Goal: Use online tool/utility: Use online tool/utility

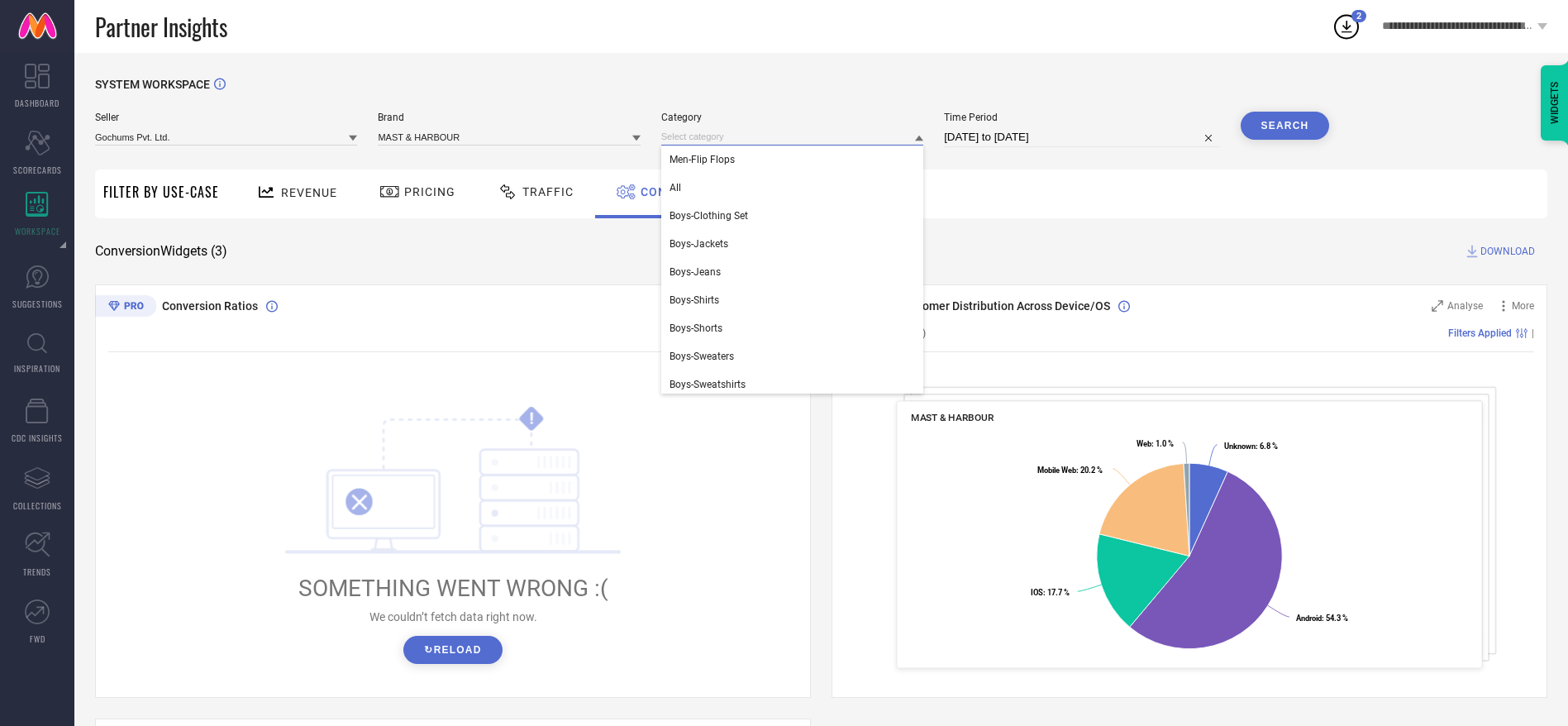
click at [856, 131] on input at bounding box center [791, 136] width 261 height 17
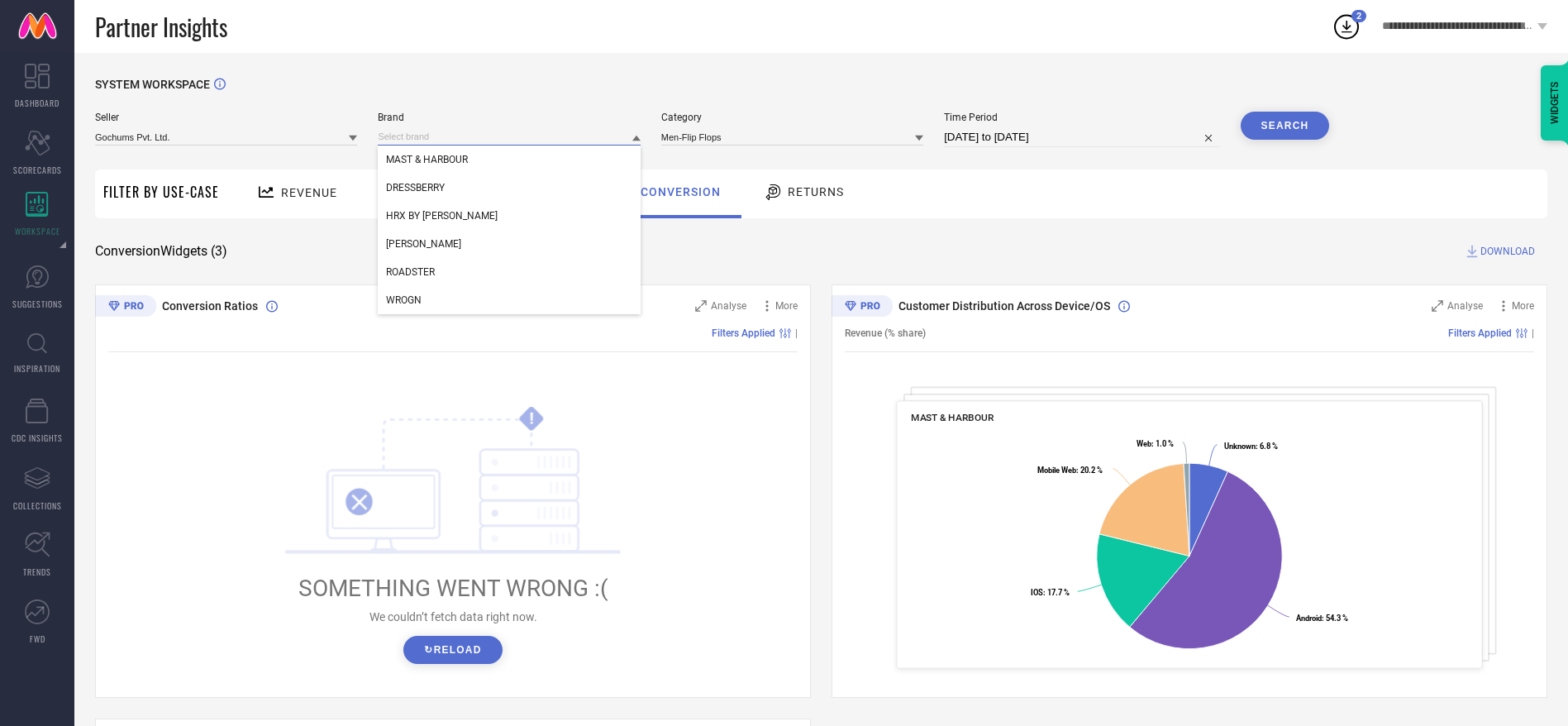
click at [536, 136] on input at bounding box center [508, 136] width 261 height 17
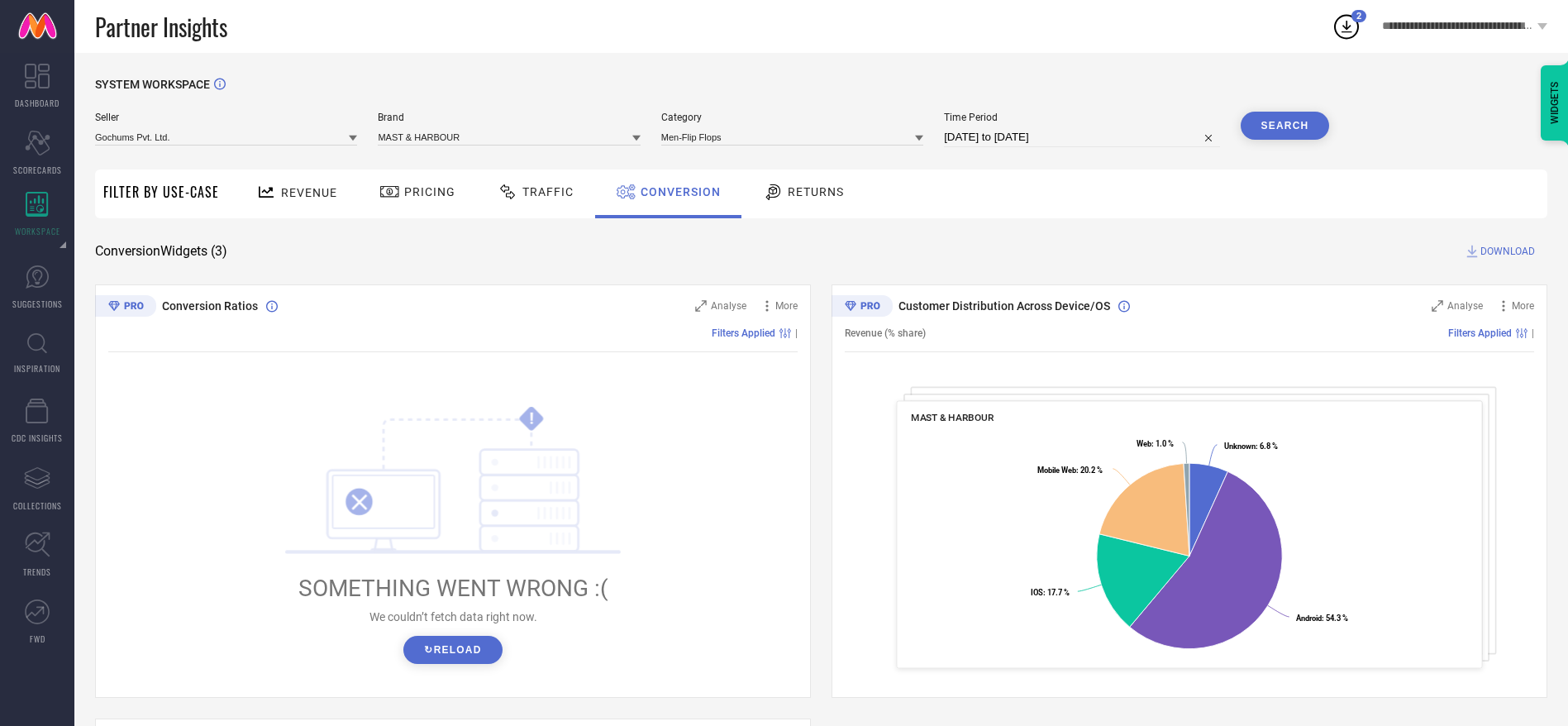
click at [531, 147] on div "Brand MAST & HARBOUR" at bounding box center [508, 130] width 261 height 36
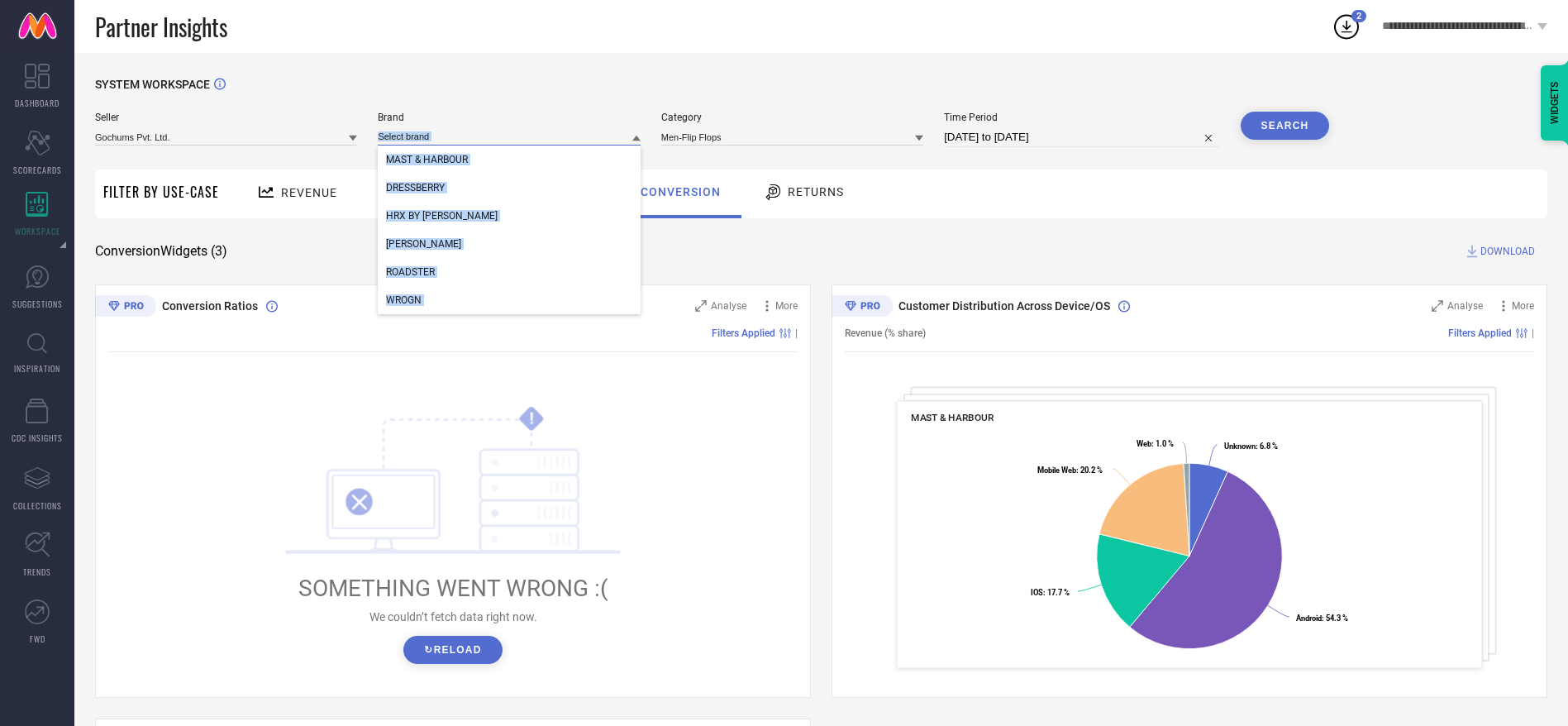
click at [531, 130] on input at bounding box center [508, 136] width 261 height 17
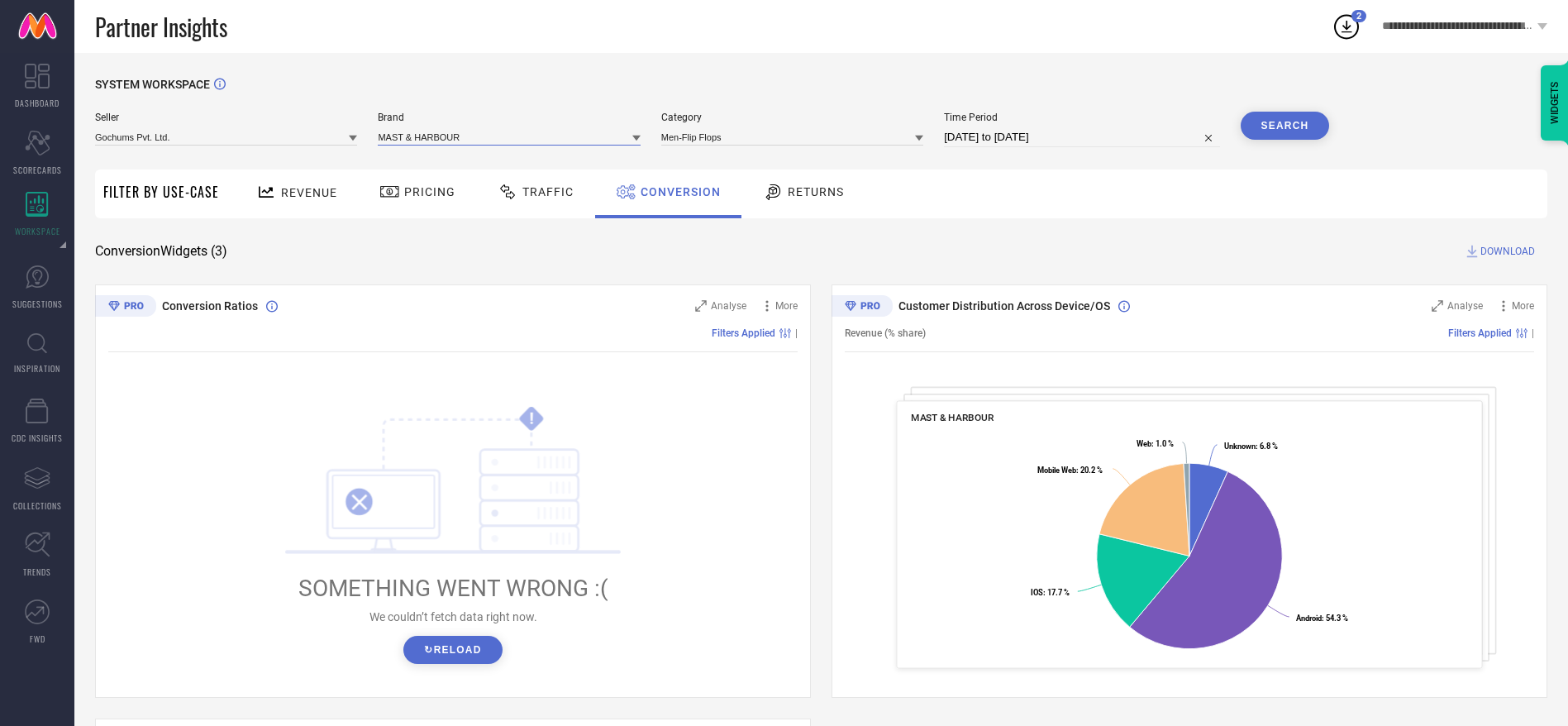
click at [528, 138] on input at bounding box center [508, 136] width 261 height 17
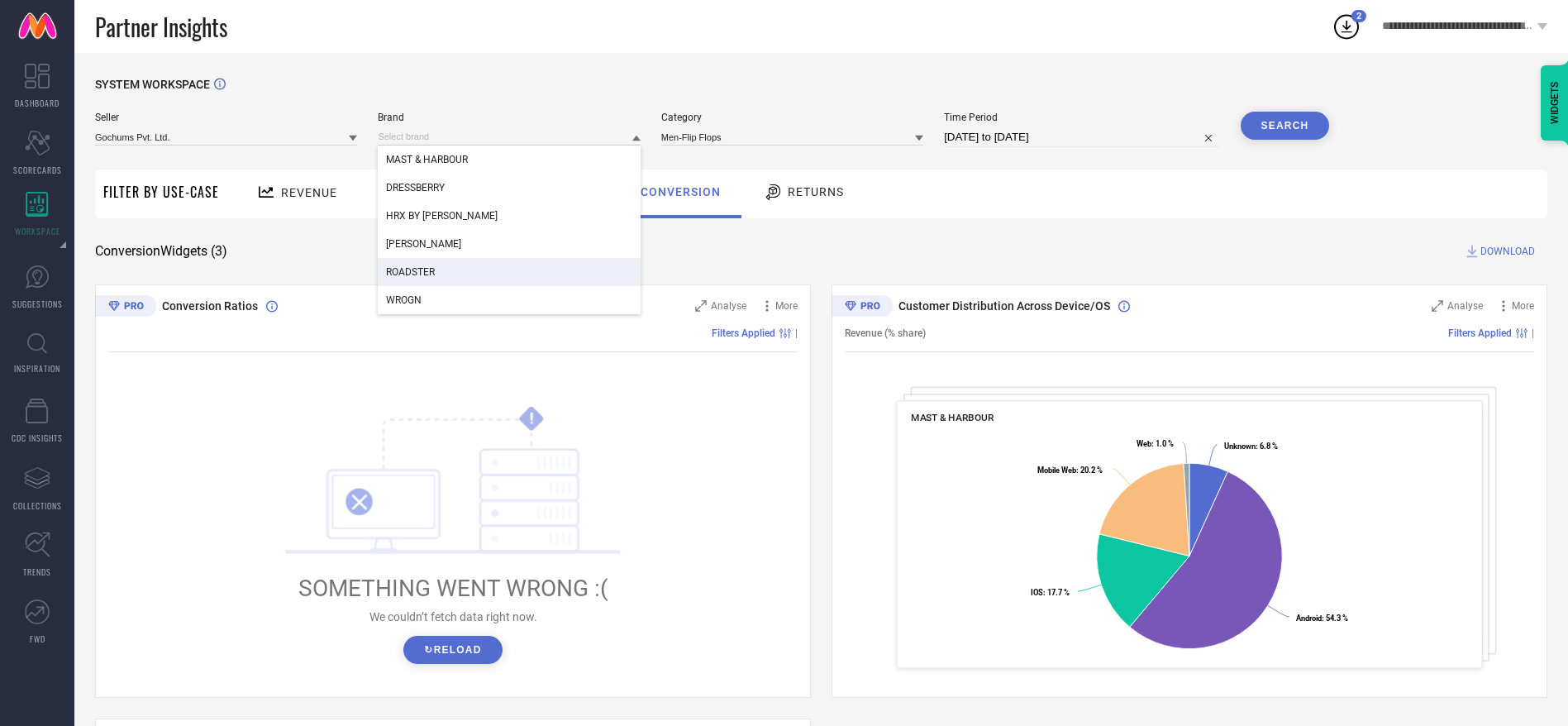
click at [495, 271] on div "ROADSTER" at bounding box center [508, 272] width 261 height 28
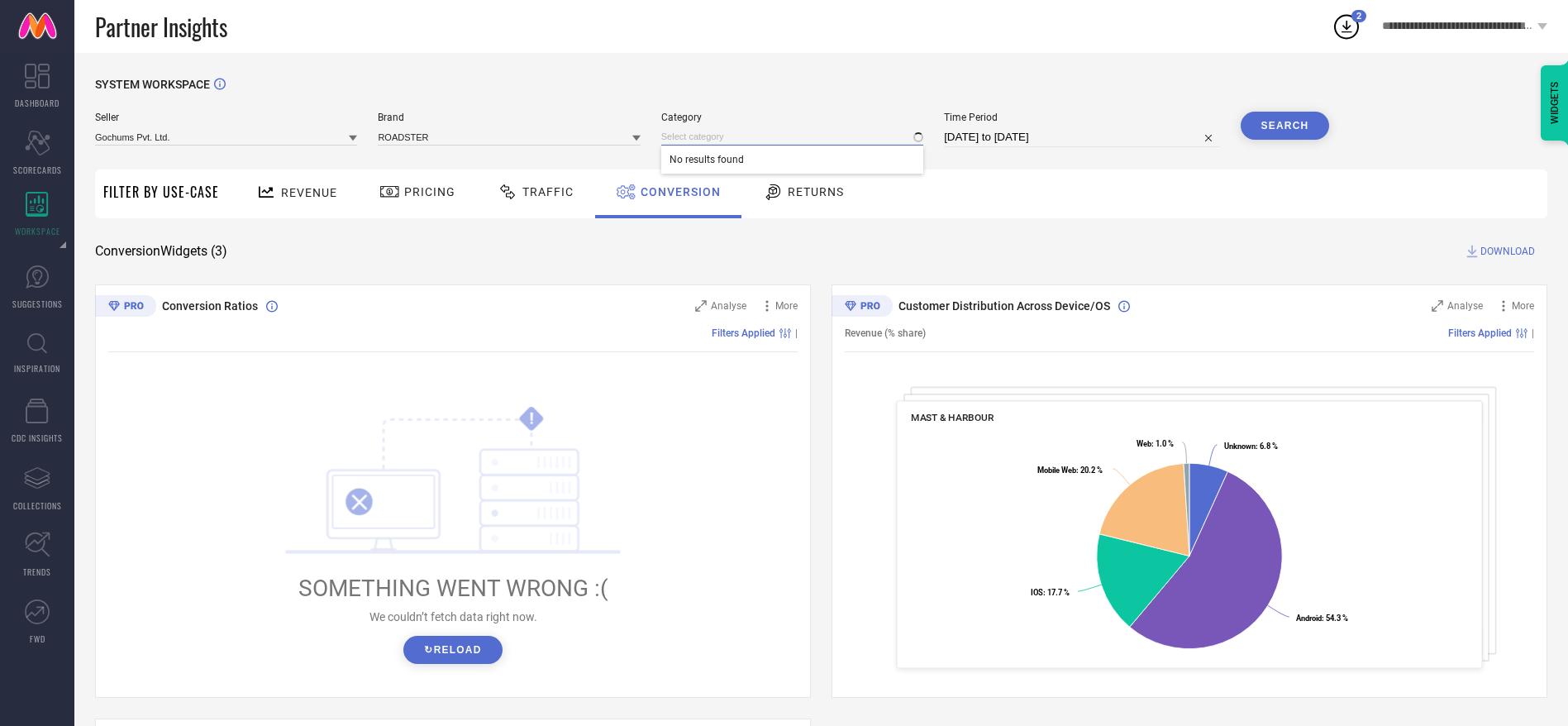
click at [736, 138] on input at bounding box center [791, 136] width 261 height 17
click at [736, 142] on input at bounding box center [791, 136] width 261 height 17
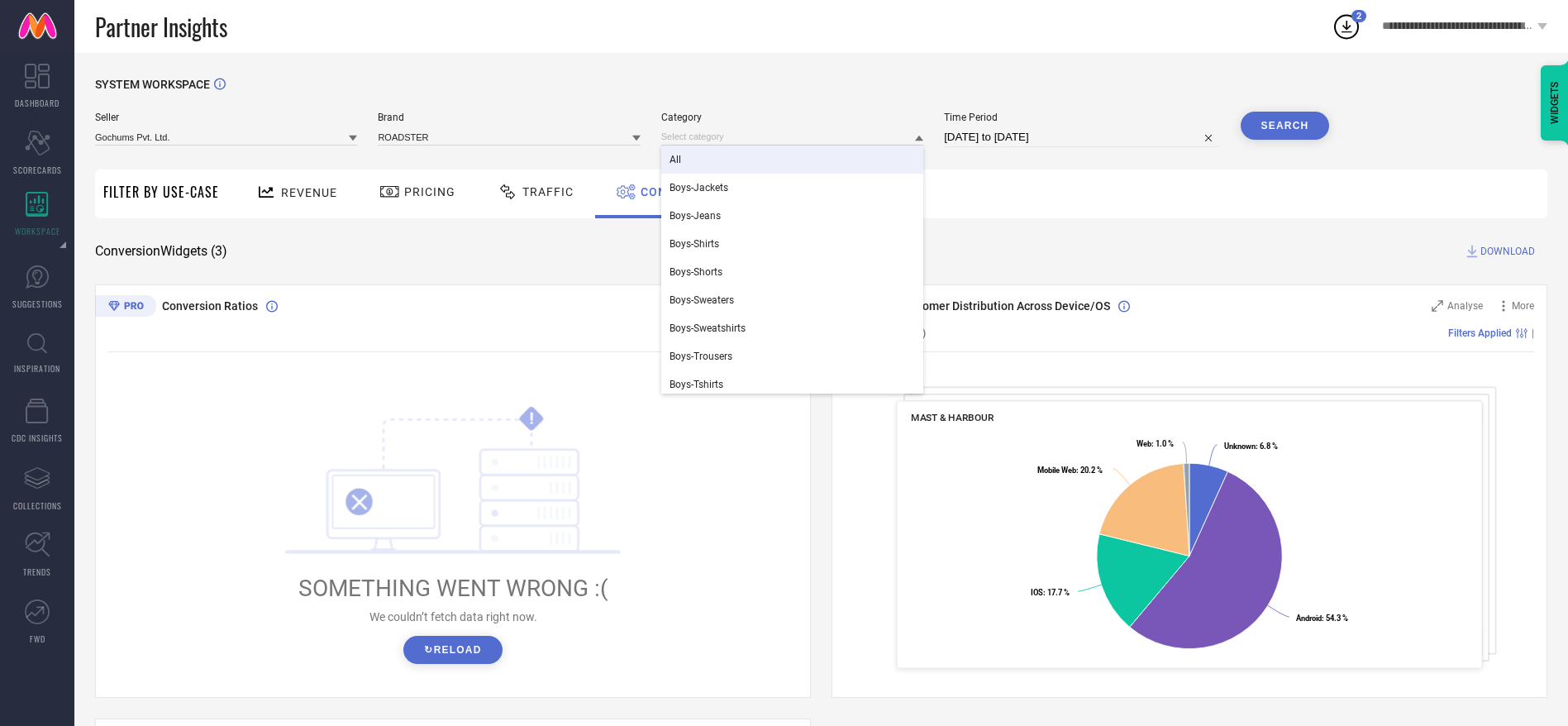
click at [737, 161] on div "All" at bounding box center [791, 160] width 261 height 28
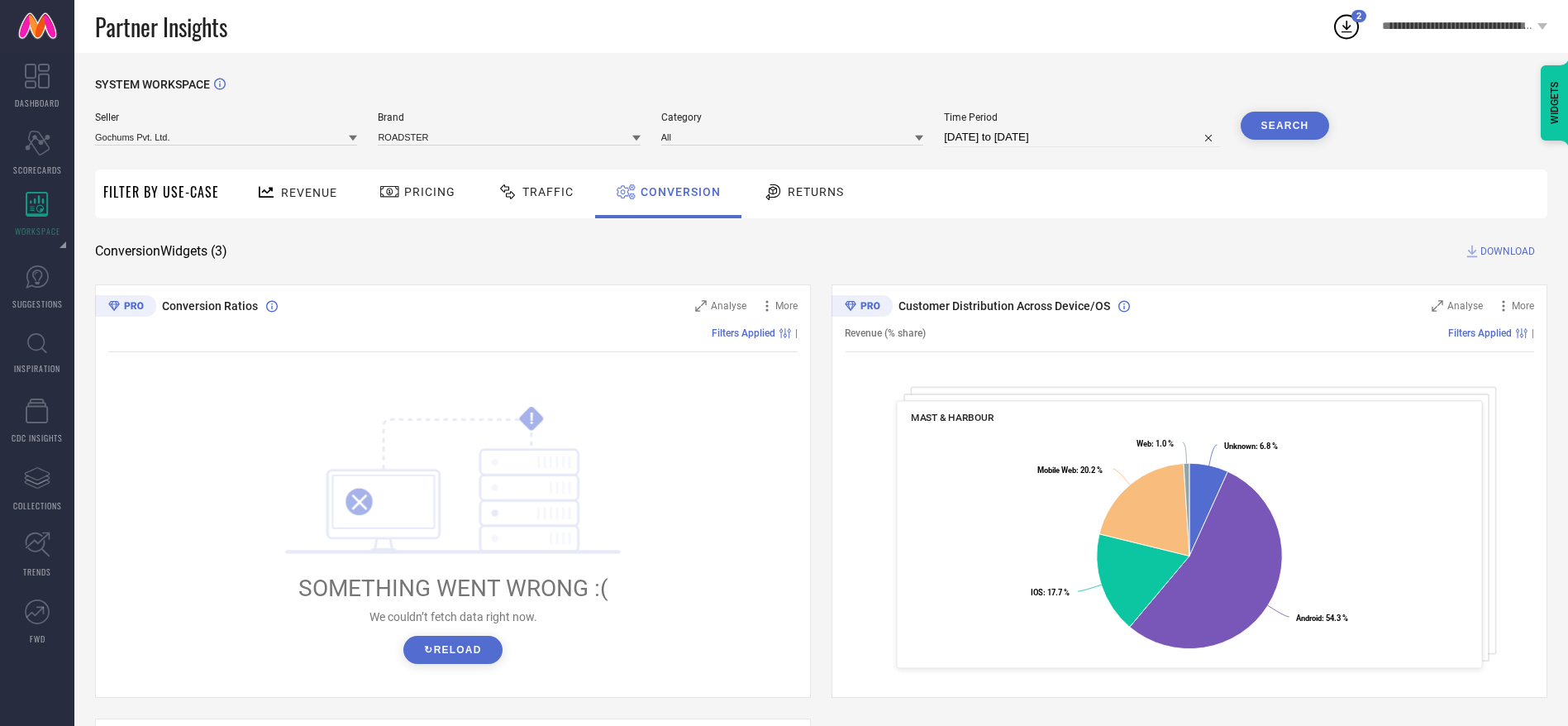
select select "8"
select select "2025"
select select "9"
select select "2025"
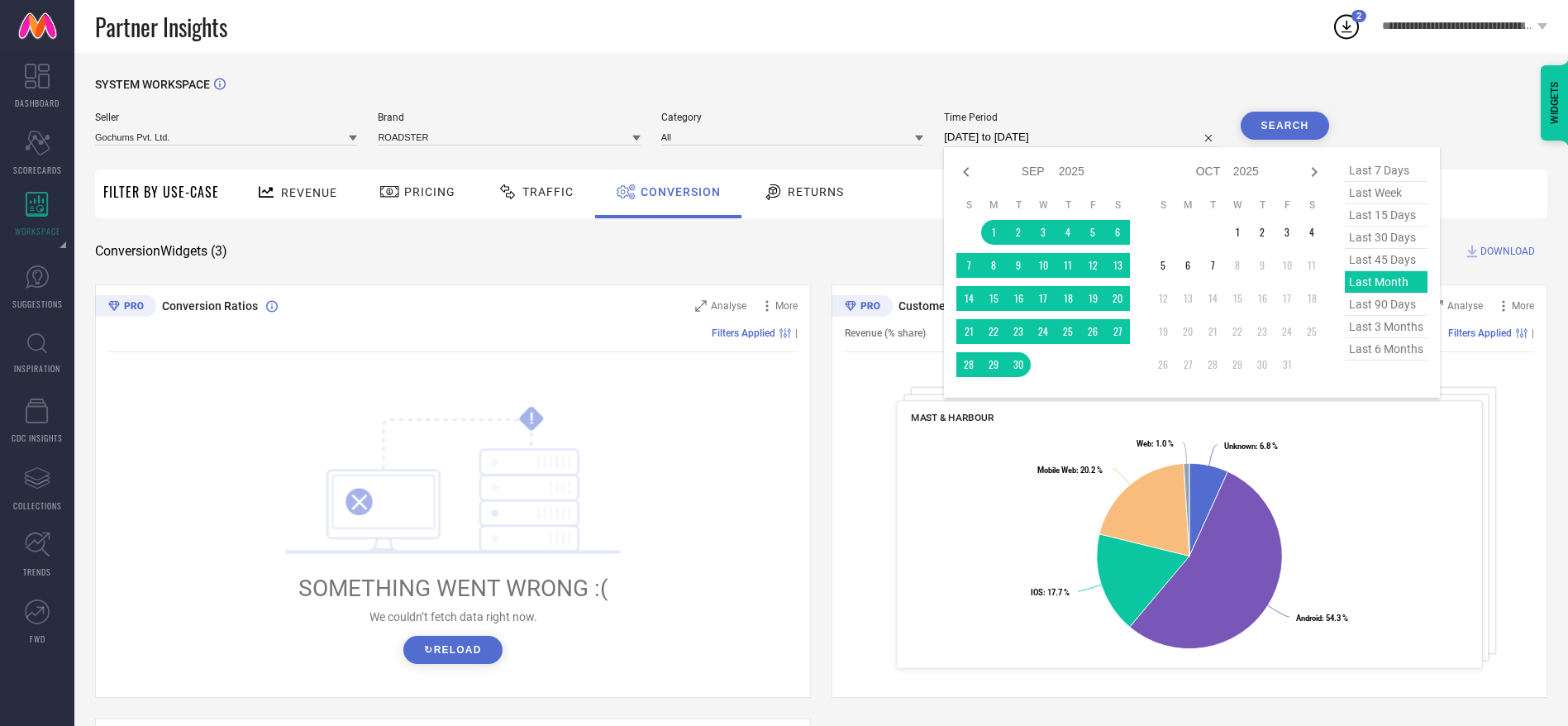
click at [971, 138] on input "[DATE] to [DATE]" at bounding box center [1082, 138] width 275 height 20
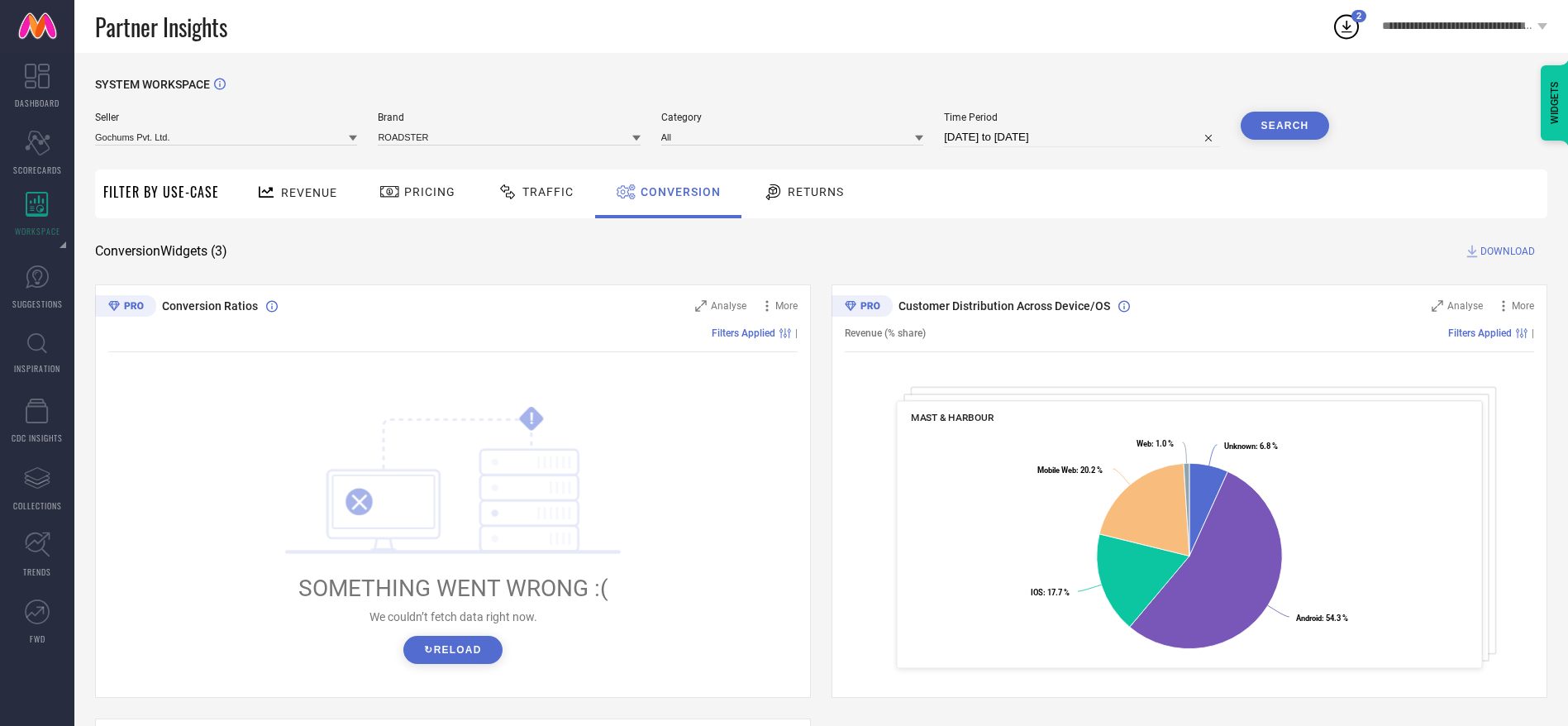
click at [1281, 123] on button "Search" at bounding box center [1285, 126] width 89 height 28
